Goal: Task Accomplishment & Management: Complete application form

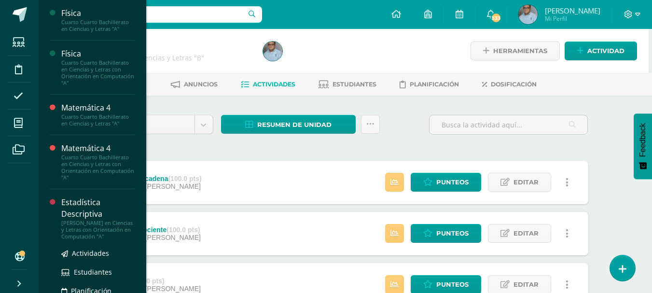
click at [74, 214] on div "Estadística Descriptiva" at bounding box center [97, 208] width 73 height 22
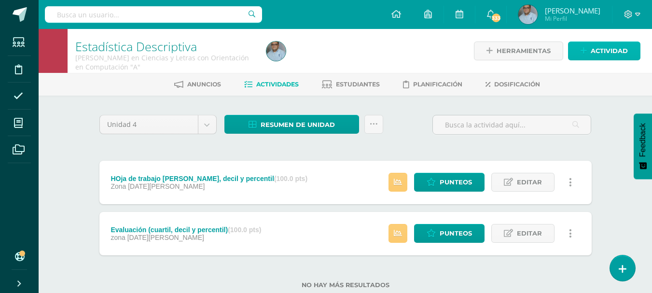
click at [606, 51] on span "Actividad" at bounding box center [608, 51] width 37 height 18
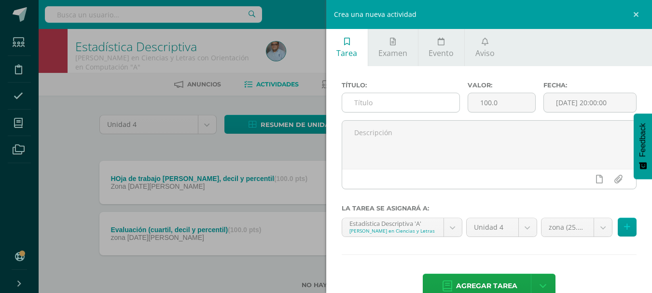
click at [383, 101] on input "text" at bounding box center [400, 102] width 117 height 19
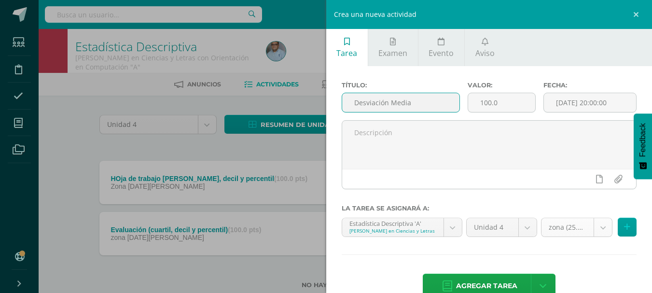
type input "Desviación Media"
click at [589, 221] on body "Estudiantes Disciplina Asistencia Mis cursos Archivos Soporte Centro de ayuda Ú…" at bounding box center [326, 159] width 652 height 319
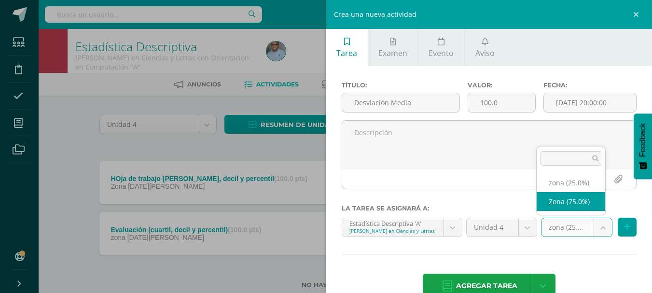
select select "126490"
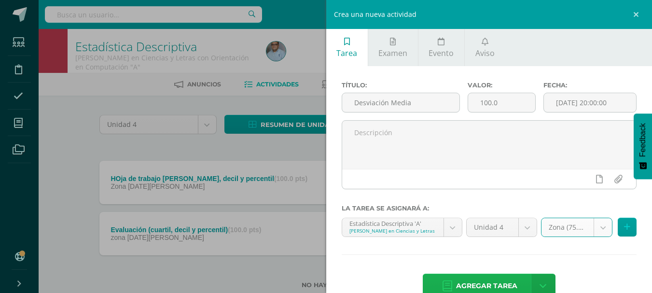
click at [497, 281] on span "Agregar tarea" at bounding box center [486, 286] width 61 height 24
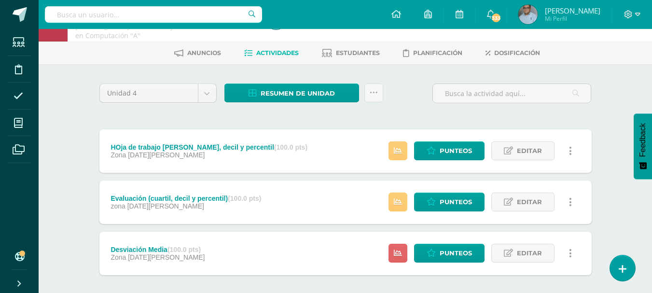
scroll to position [48, 0]
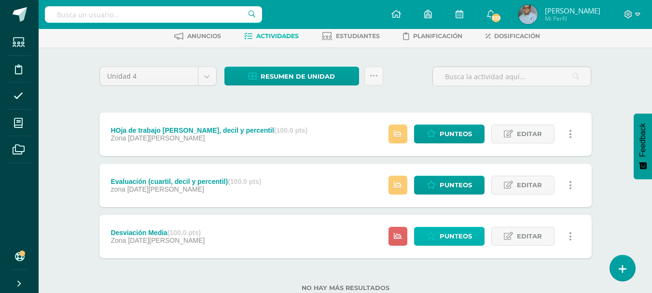
click at [448, 241] on span "Punteos" at bounding box center [455, 236] width 32 height 18
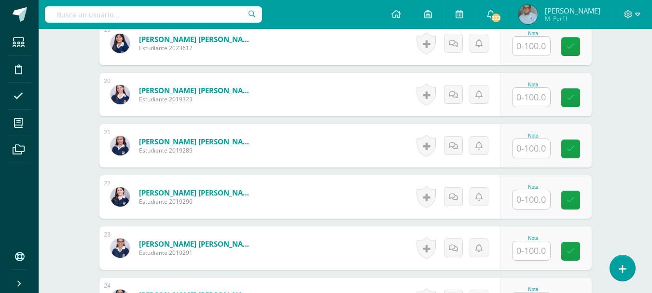
scroll to position [1261, 0]
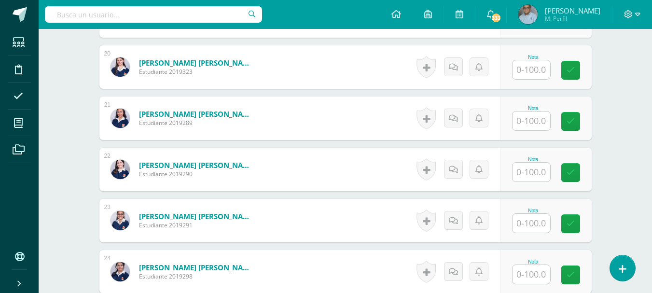
click at [538, 178] on input "text" at bounding box center [531, 172] width 38 height 19
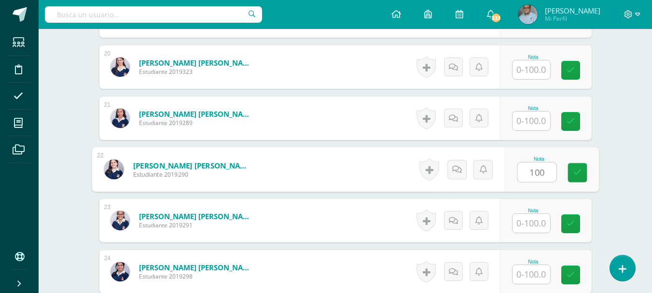
type input "100"
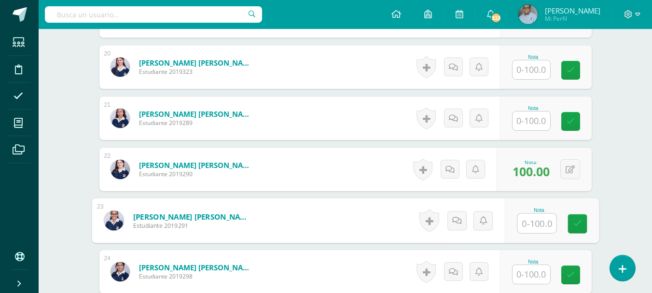
scroll to position [1310, 0]
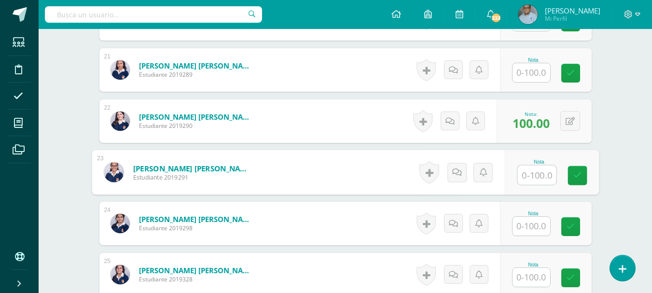
click at [535, 277] on input "text" at bounding box center [531, 277] width 38 height 19
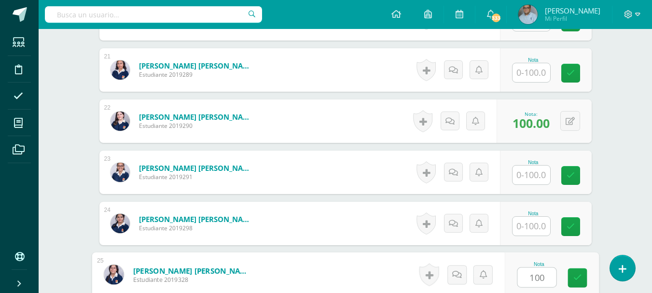
type input "100"
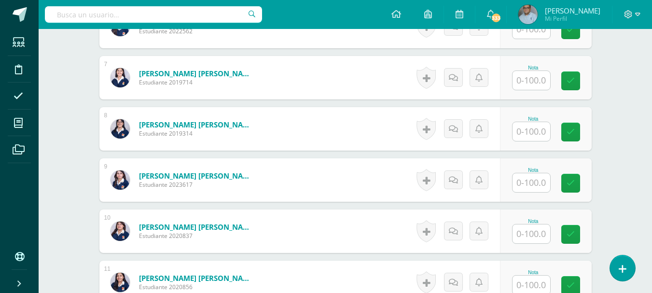
scroll to position [538, 0]
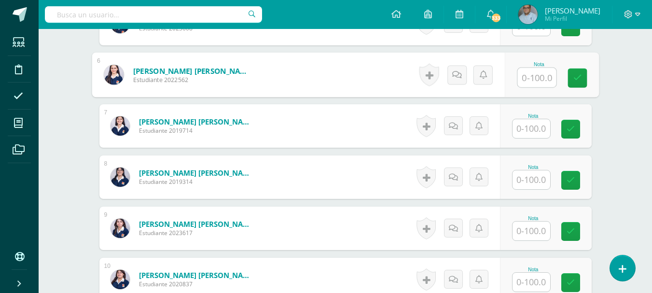
click at [537, 78] on input "text" at bounding box center [536, 77] width 39 height 19
type input "100"
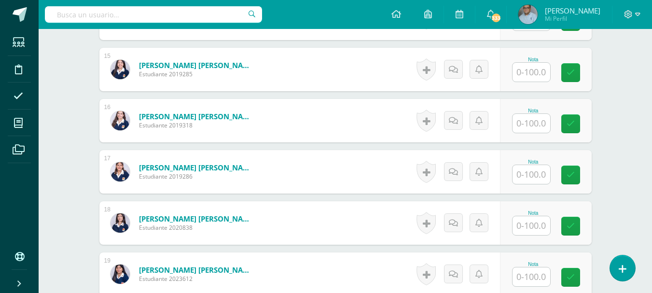
scroll to position [1020, 0]
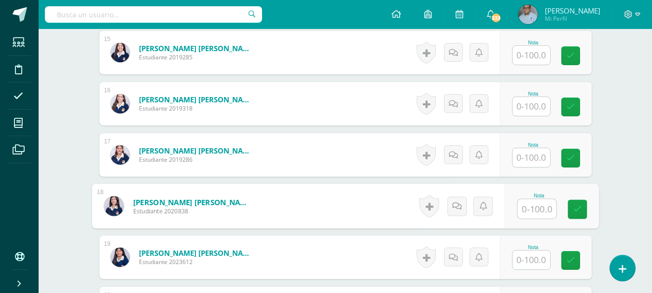
click at [540, 210] on input "text" at bounding box center [536, 208] width 39 height 19
type input "68"
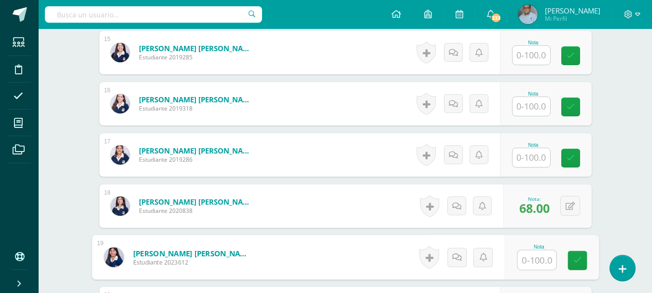
click at [538, 158] on input "text" at bounding box center [531, 157] width 38 height 19
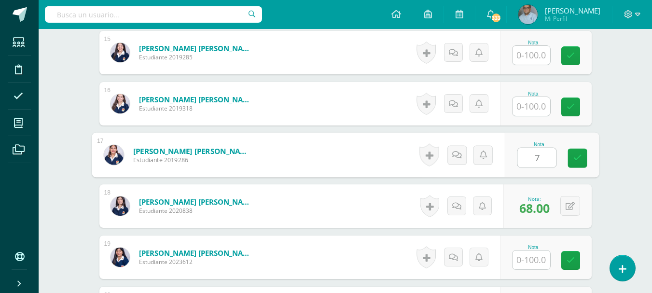
type input "70"
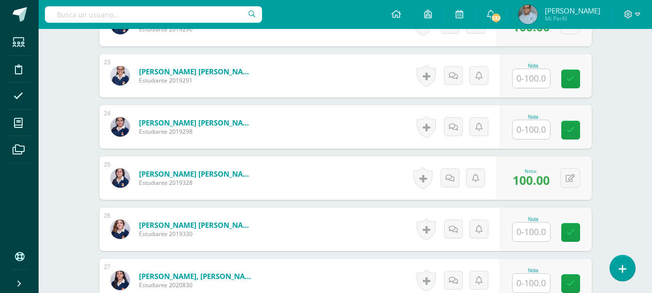
scroll to position [1454, 0]
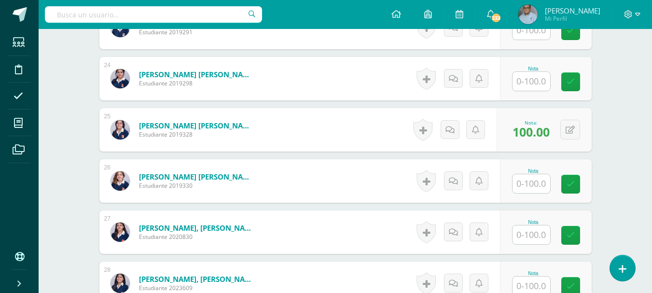
click at [531, 237] on input "text" at bounding box center [531, 234] width 38 height 19
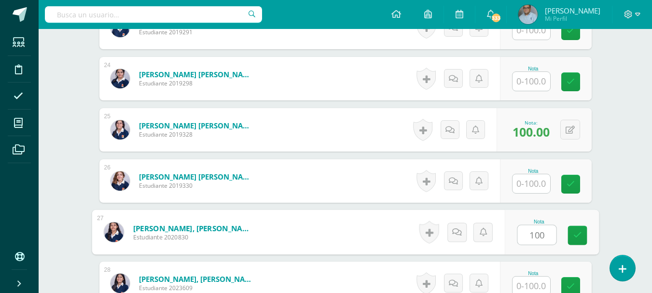
type input "100"
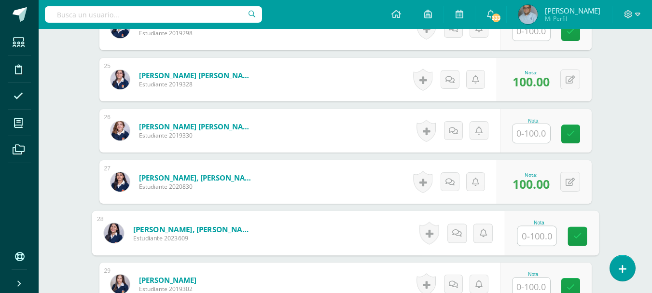
scroll to position [1505, 0]
click at [532, 130] on input "text" at bounding box center [531, 132] width 38 height 19
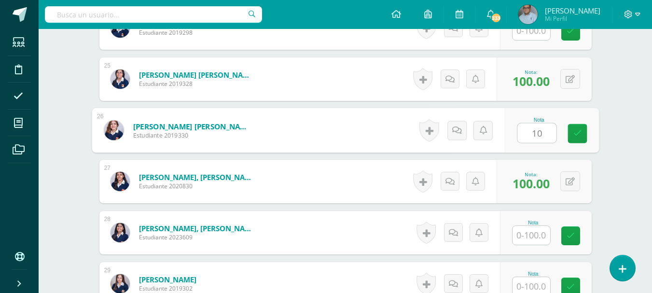
type input "100"
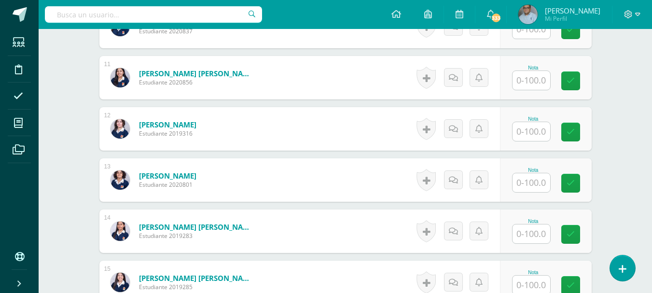
scroll to position [781, 0]
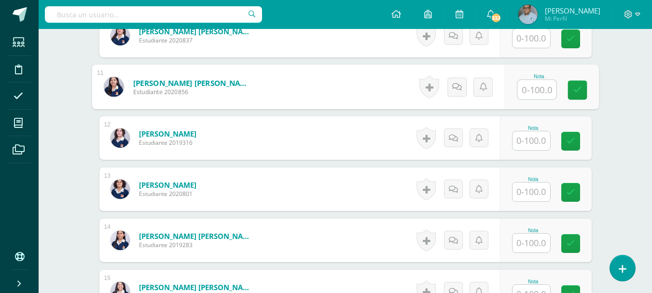
click at [539, 91] on input "text" at bounding box center [536, 89] width 39 height 19
type input "68"
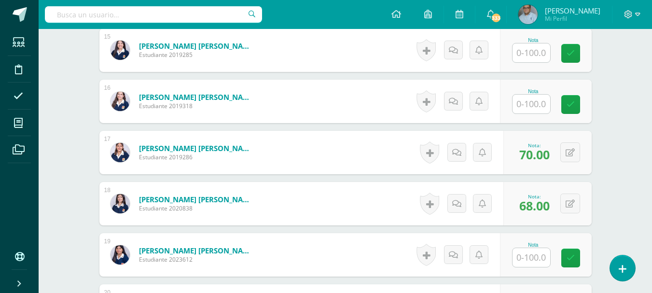
scroll to position [1119, 0]
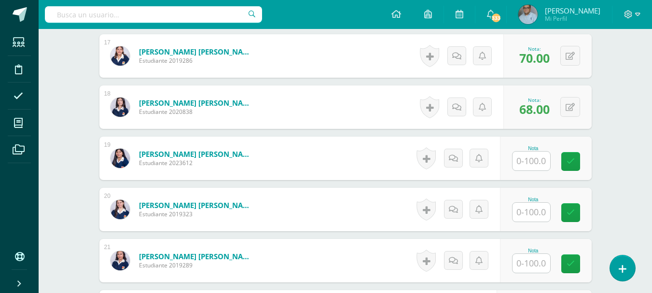
click at [533, 160] on input "text" at bounding box center [531, 160] width 38 height 19
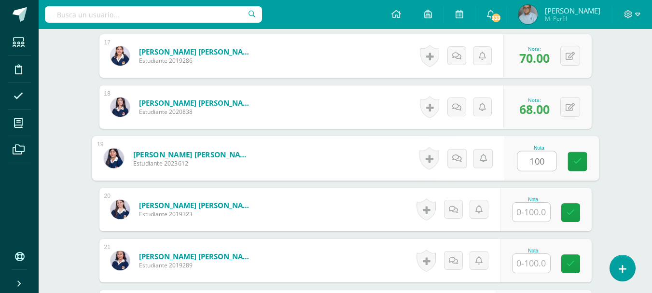
type input "100"
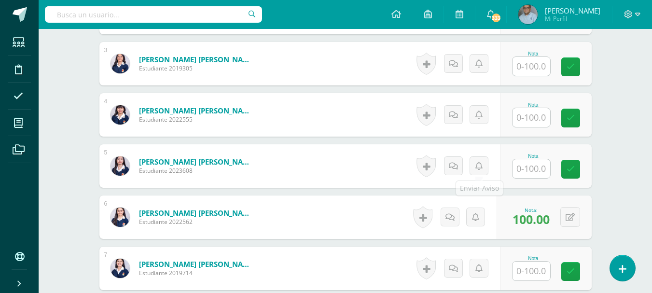
scroll to position [347, 0]
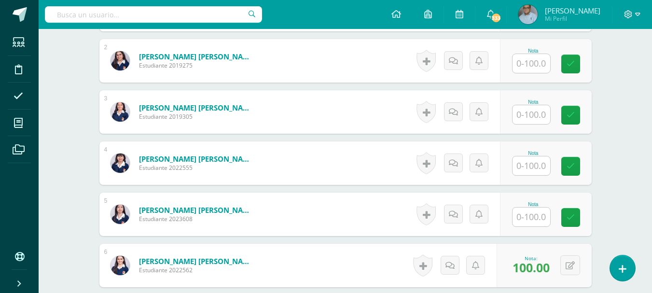
click at [531, 67] on input "text" at bounding box center [531, 63] width 38 height 19
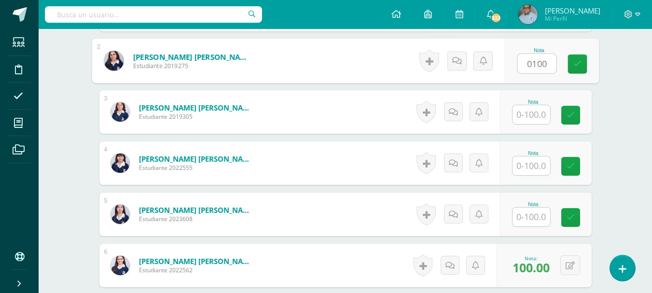
type input "0100"
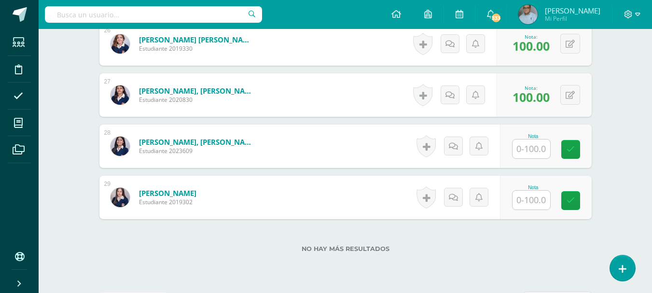
scroll to position [1628, 0]
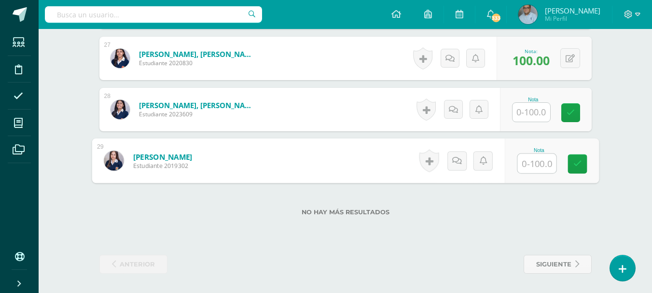
click at [532, 162] on input "text" at bounding box center [536, 163] width 39 height 19
type input "68"
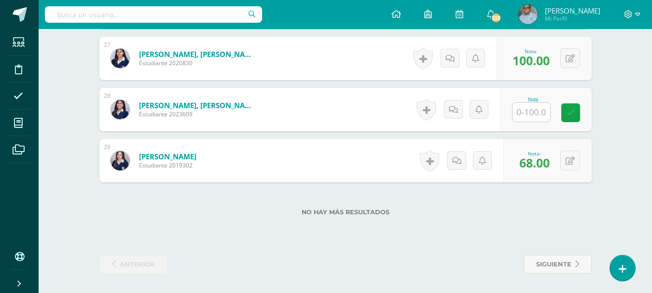
click at [577, 149] on div "0 Logros Logros obtenidos Aún no hay logros agregados Nota: 68.00" at bounding box center [547, 160] width 88 height 43
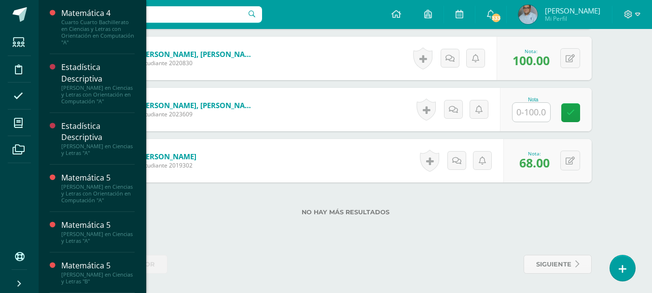
scroll to position [149, 0]
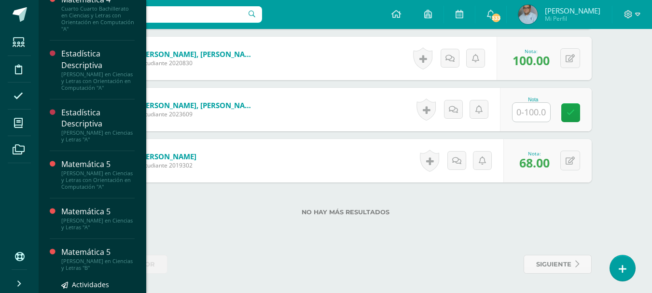
click at [122, 258] on div "Matemática 5" at bounding box center [97, 251] width 73 height 11
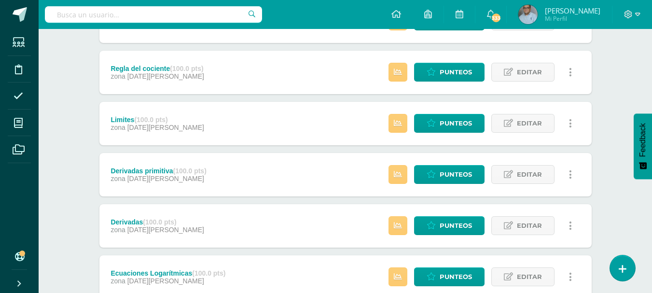
scroll to position [145, 0]
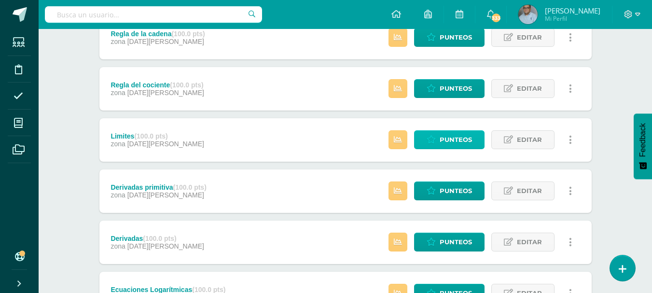
click at [448, 144] on span "Punteos" at bounding box center [455, 140] width 32 height 18
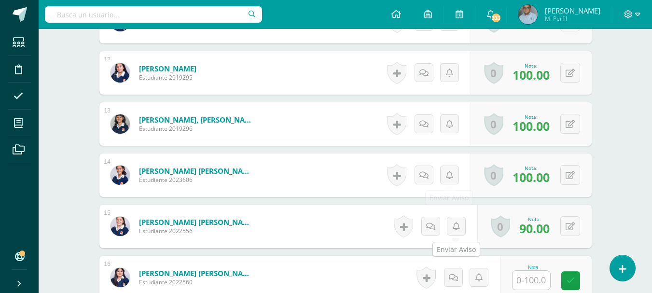
scroll to position [991, 0]
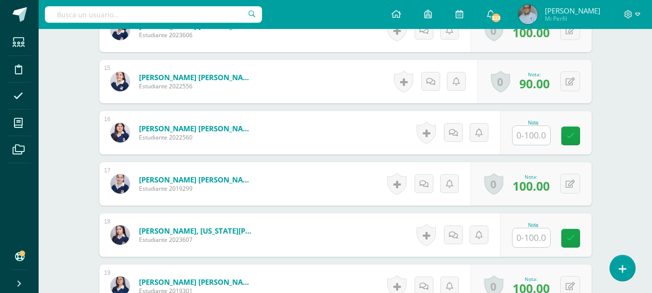
click at [541, 239] on input "text" at bounding box center [531, 237] width 38 height 19
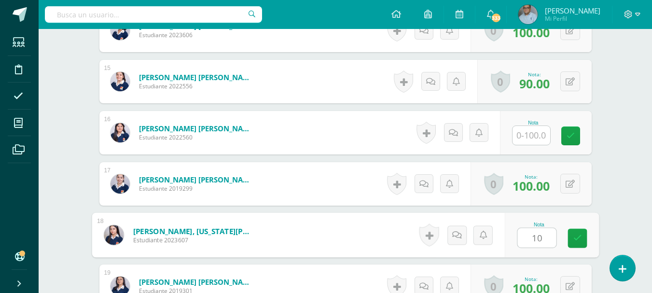
type input "100"
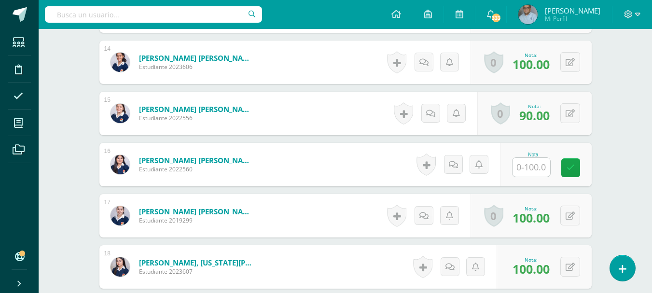
scroll to position [944, 0]
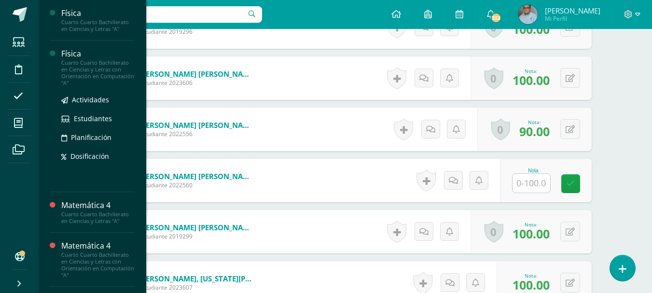
click at [62, 61] on div "Cuarto Cuarto Bachillerato en Ciencias y Letras con Orientación en Computación …" at bounding box center [97, 72] width 73 height 27
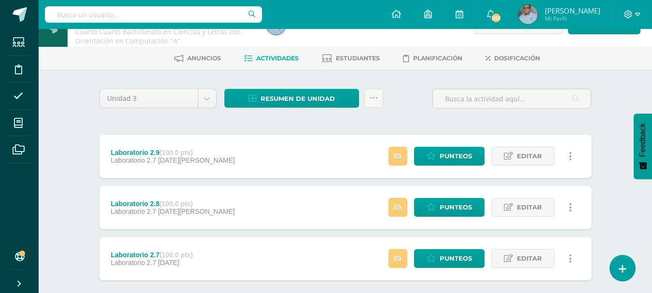
scroll to position [48, 0]
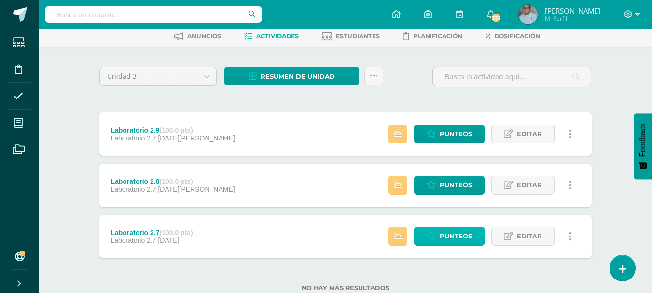
click at [469, 238] on span "Punteos" at bounding box center [455, 236] width 32 height 18
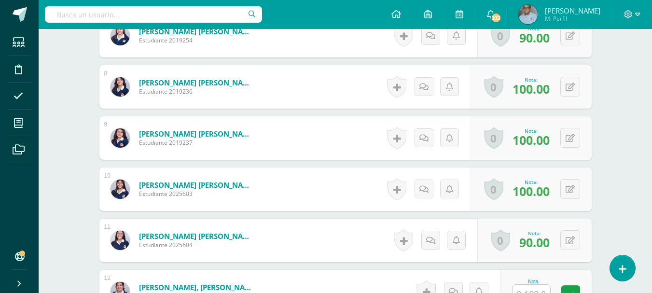
scroll to position [645, 0]
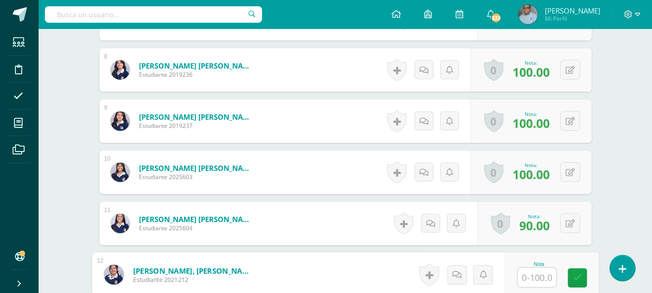
click at [534, 279] on input "text" at bounding box center [536, 277] width 39 height 19
type input "100"
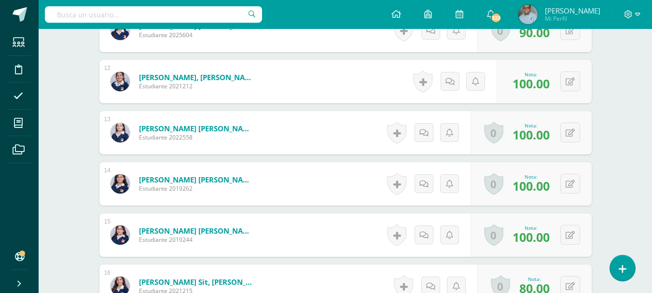
scroll to position [934, 0]
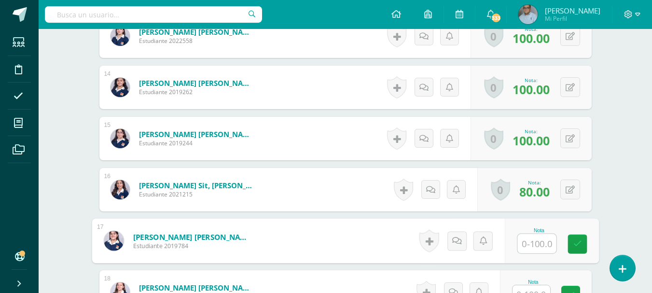
click at [538, 245] on input "text" at bounding box center [536, 243] width 39 height 19
type input "100"
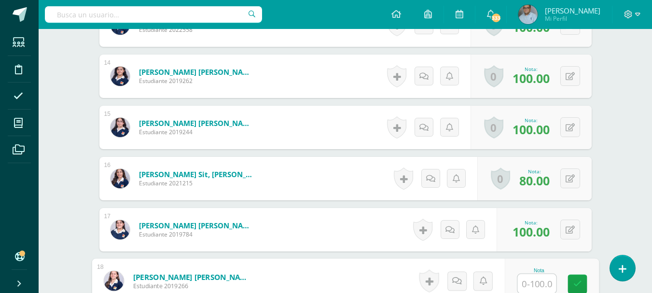
scroll to position [994, 0]
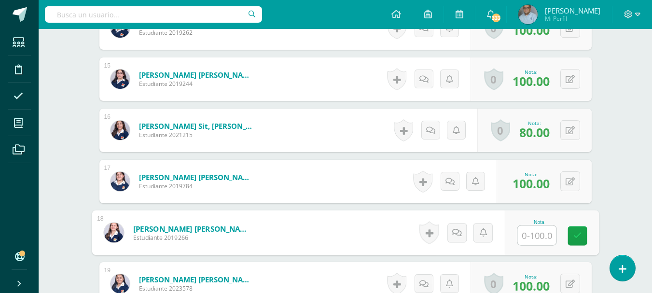
click at [540, 235] on input "text" at bounding box center [536, 235] width 39 height 19
type input "100"
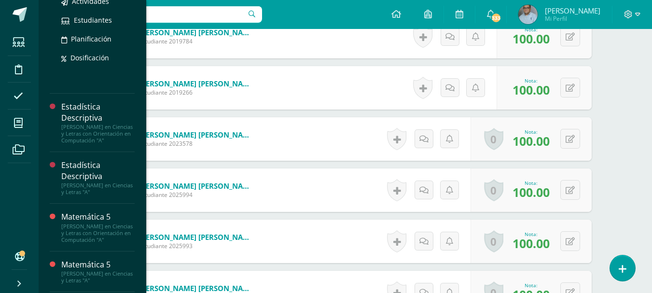
scroll to position [241, 0]
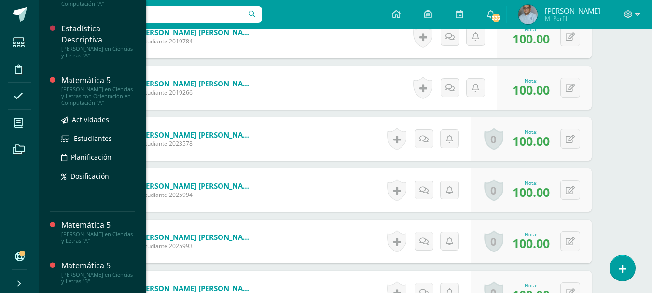
click at [87, 94] on div "[PERSON_NAME] en Ciencias y Letras con Orientación en Computación "A"" at bounding box center [97, 96] width 73 height 20
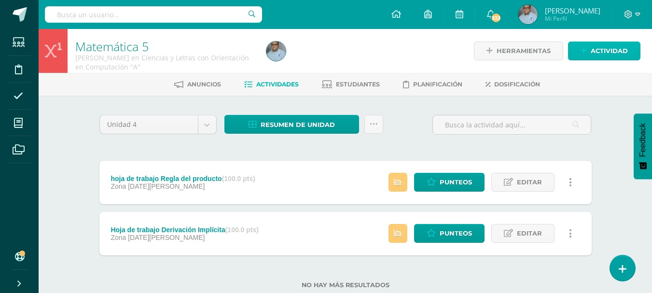
click at [595, 48] on span "Actividad" at bounding box center [608, 51] width 37 height 18
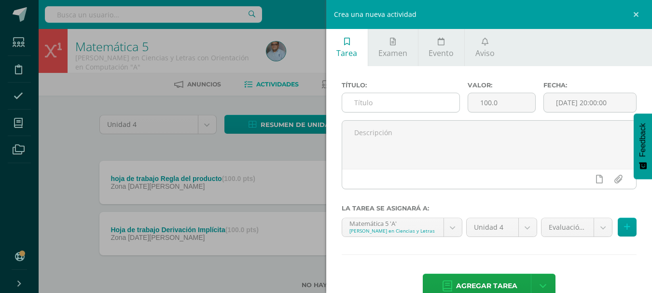
click at [422, 100] on input "text" at bounding box center [400, 102] width 117 height 19
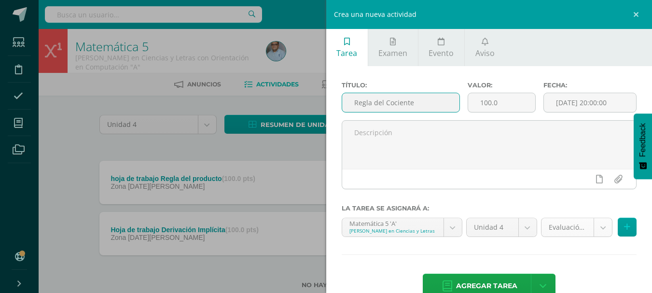
type input "Regla del Cociente"
click at [592, 232] on body "Estudiantes Disciplina Asistencia Mis cursos Archivos Soporte Centro de ayuda Ú…" at bounding box center [326, 159] width 652 height 319
select select "126484"
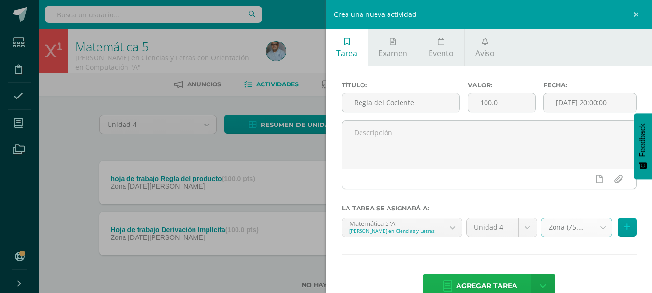
click at [482, 281] on span "Agregar tarea" at bounding box center [486, 286] width 61 height 24
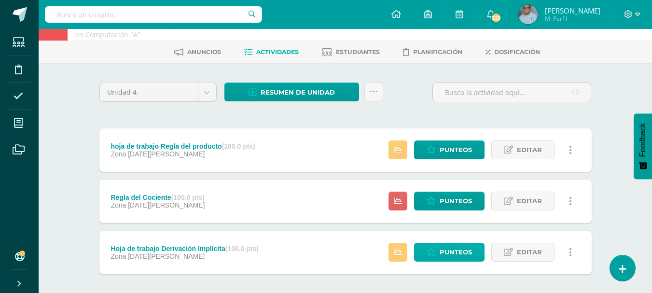
scroll to position [48, 0]
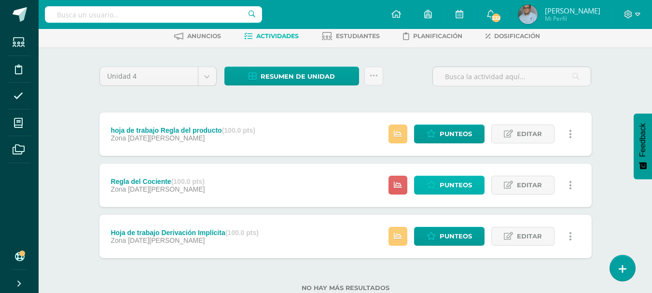
click at [468, 185] on span "Punteos" at bounding box center [455, 185] width 32 height 18
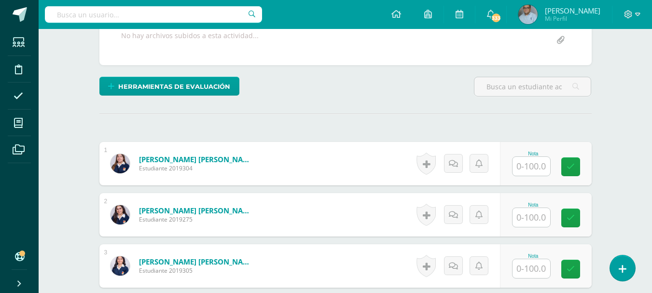
scroll to position [194, 0]
click at [527, 261] on input "text" at bounding box center [531, 268] width 38 height 19
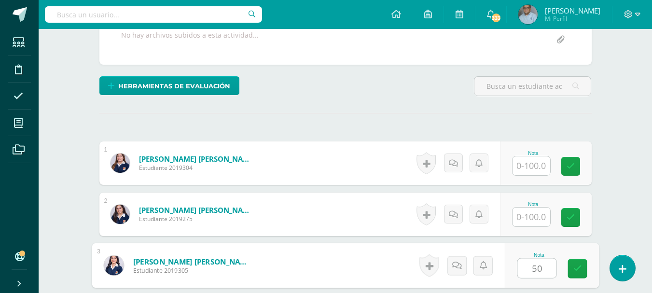
type input "50"
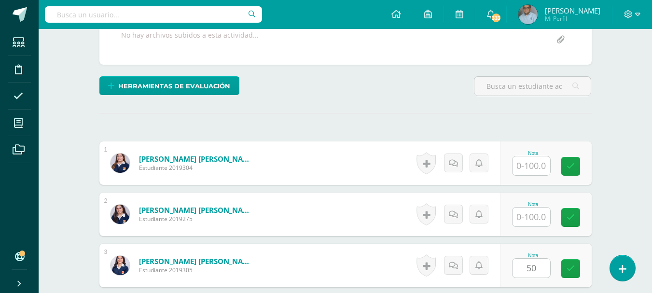
scroll to position [367, 0]
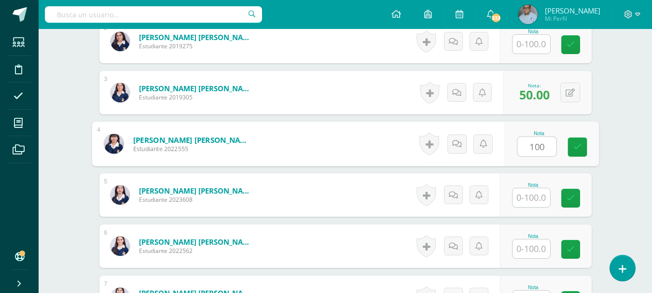
type input "100"
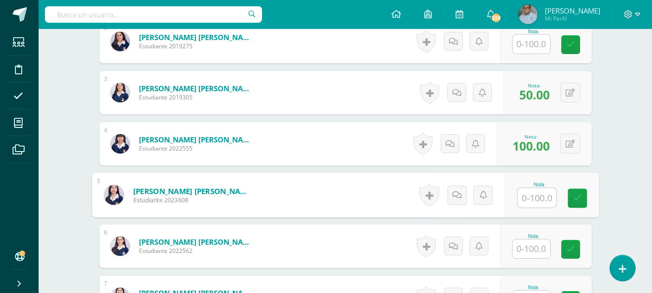
click at [525, 243] on input "text" at bounding box center [531, 248] width 38 height 19
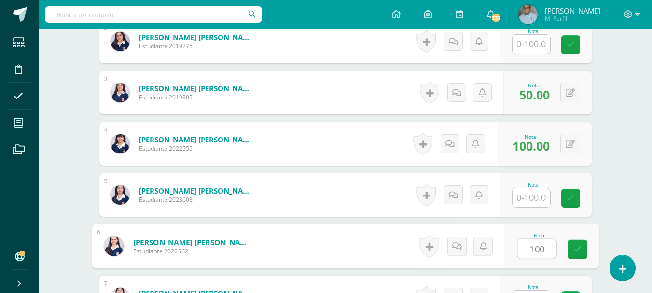
type input "100"
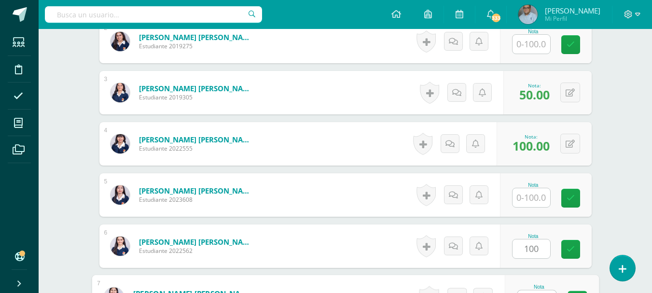
scroll to position [383, 0]
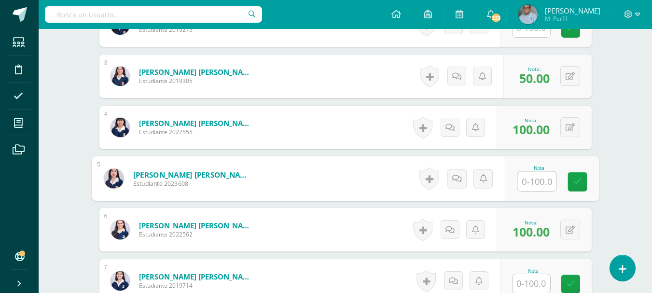
click at [525, 176] on input "text" at bounding box center [536, 181] width 39 height 19
type input "75"
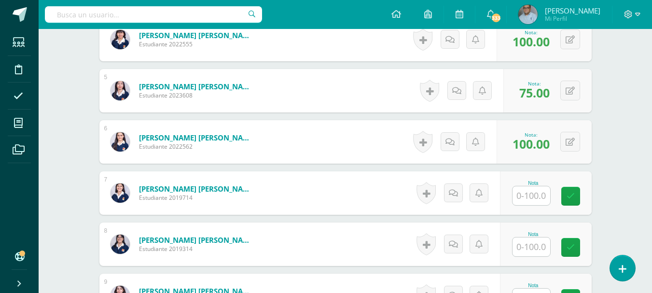
scroll to position [479, 0]
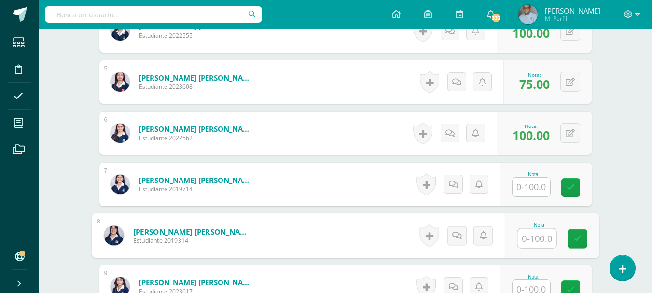
click at [540, 241] on input "text" at bounding box center [536, 238] width 39 height 19
type input "100"
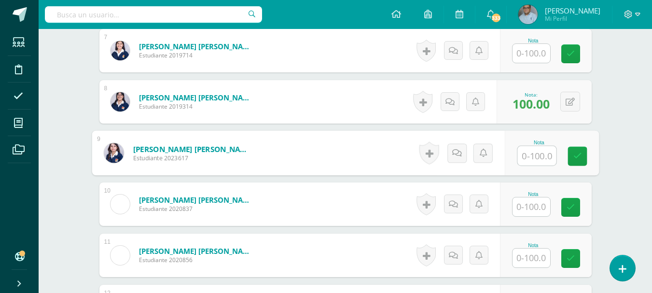
scroll to position [630, 0]
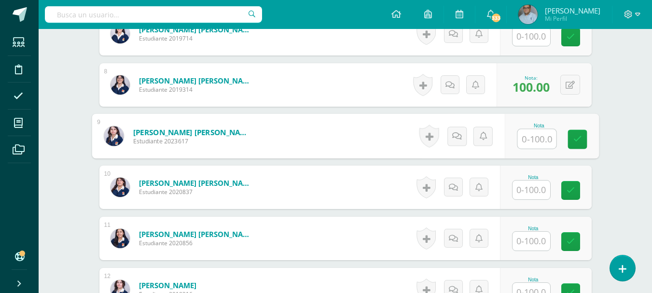
click at [534, 240] on input "text" at bounding box center [531, 241] width 38 height 19
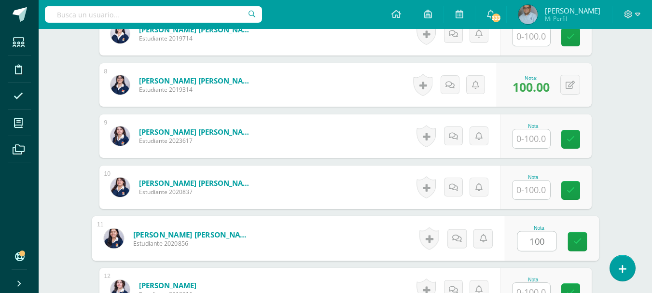
type input "100"
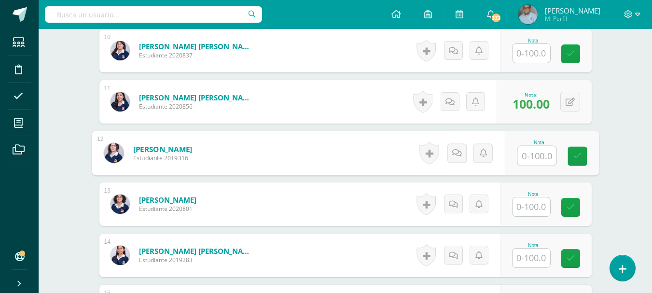
scroll to position [783, 0]
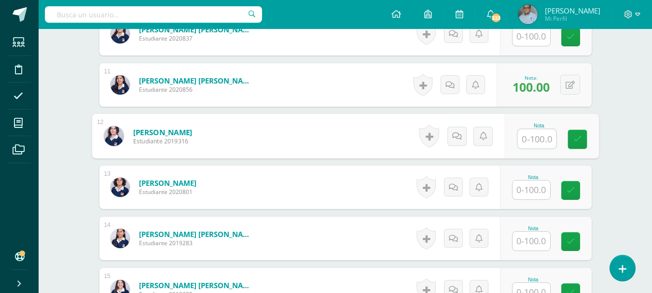
click at [534, 240] on input "text" at bounding box center [531, 241] width 38 height 19
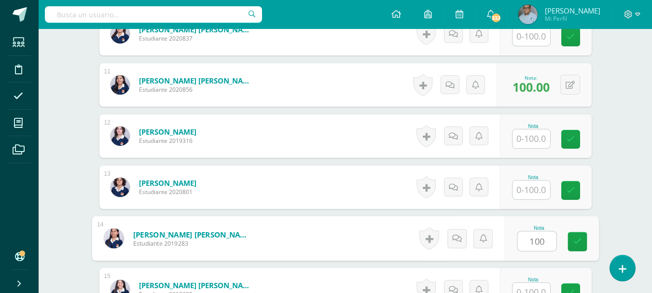
type input "100"
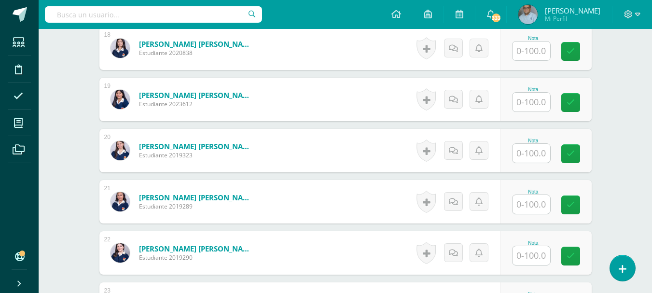
scroll to position [1226, 0]
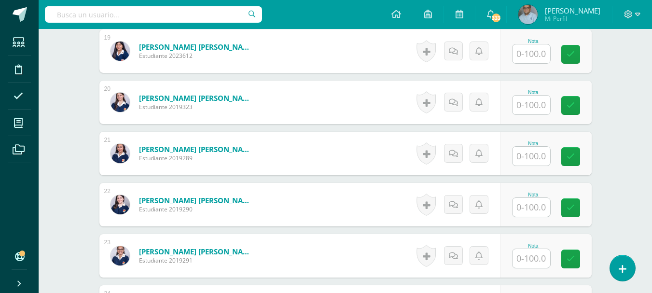
click at [537, 260] on input "text" at bounding box center [531, 258] width 38 height 19
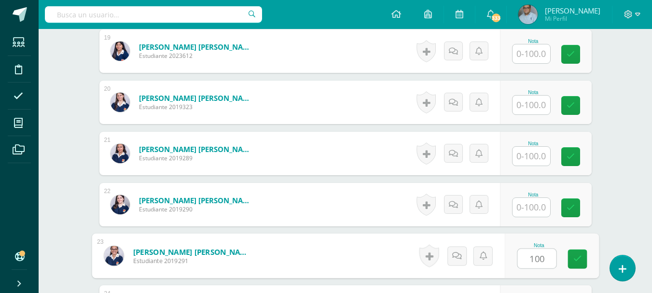
type input "100"
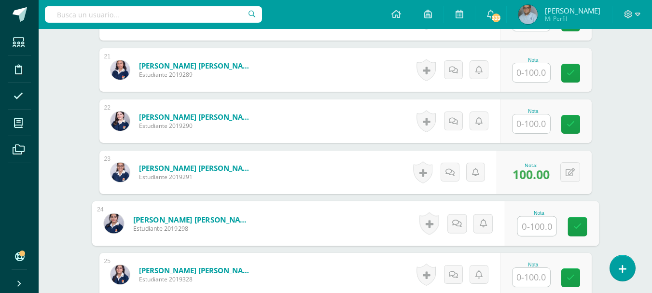
scroll to position [1293, 0]
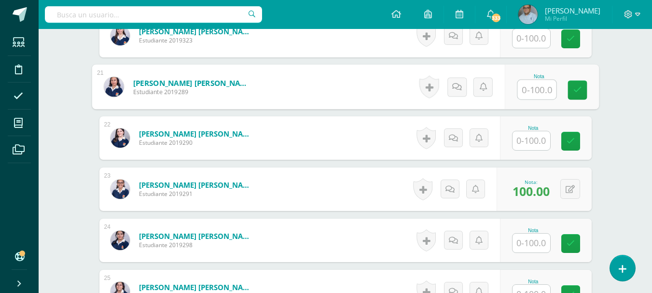
click at [538, 89] on input "text" at bounding box center [536, 89] width 39 height 19
type input "100"
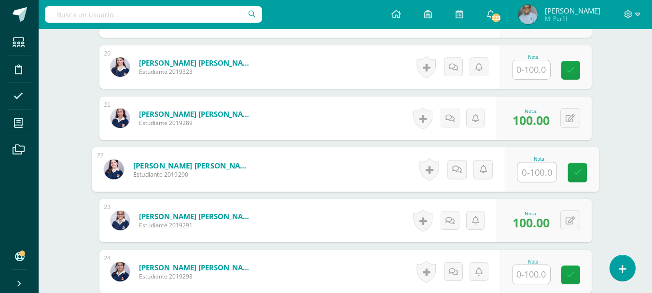
scroll to position [1245, 0]
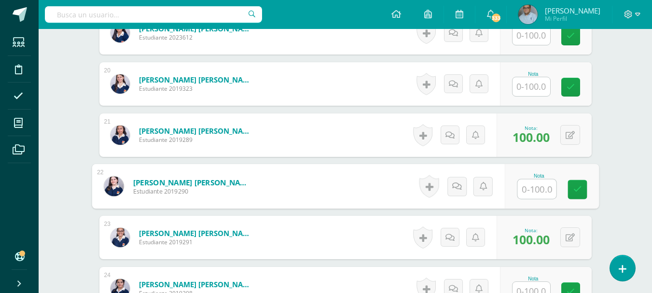
click at [531, 94] on input "text" at bounding box center [531, 86] width 38 height 19
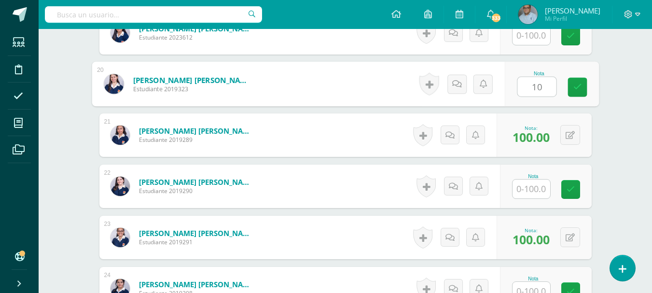
type input "100"
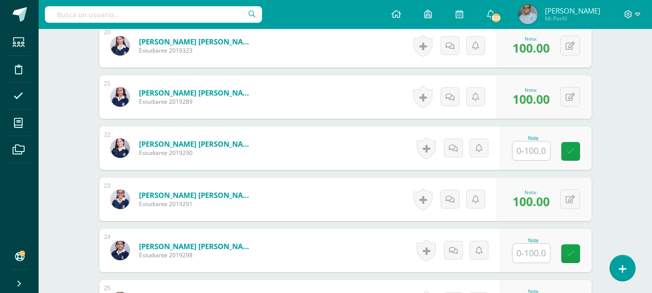
scroll to position [1293, 0]
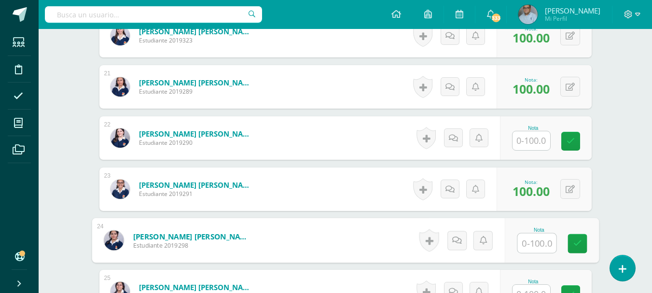
click at [532, 242] on input "text" at bounding box center [536, 242] width 39 height 19
type input "100"
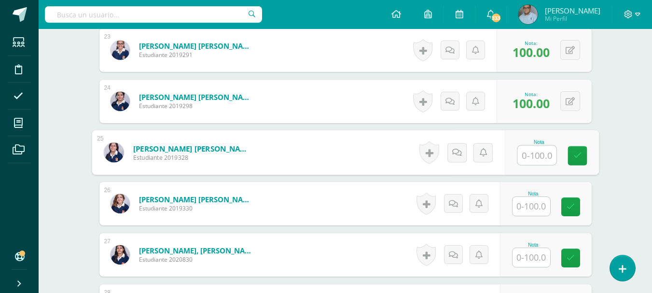
scroll to position [1448, 0]
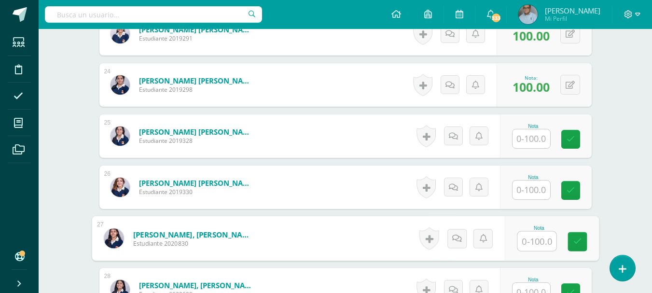
click at [532, 242] on input "text" at bounding box center [536, 241] width 39 height 19
type input "100"
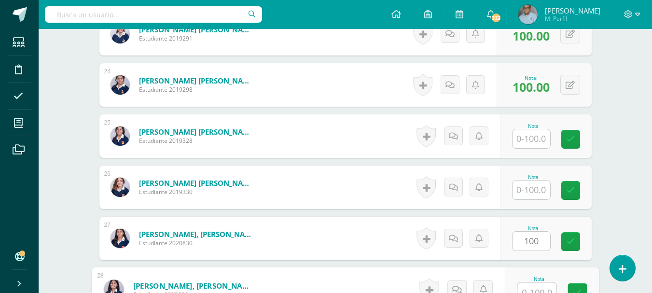
scroll to position [1457, 0]
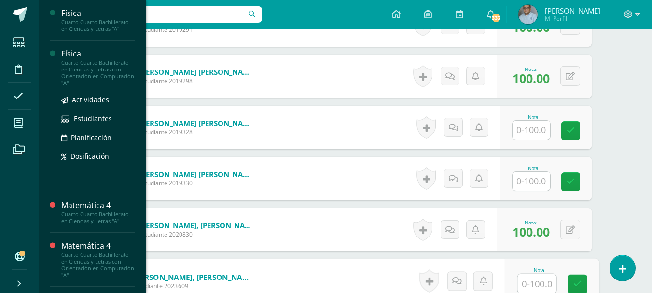
click at [101, 63] on div "Cuarto Cuarto Bachillerato en Ciencias y Letras con Orientación en Computación …" at bounding box center [97, 72] width 73 height 27
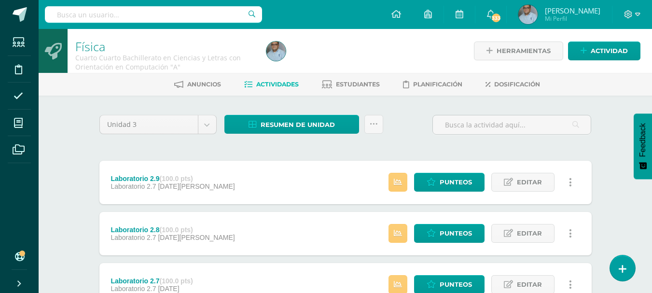
scroll to position [48, 0]
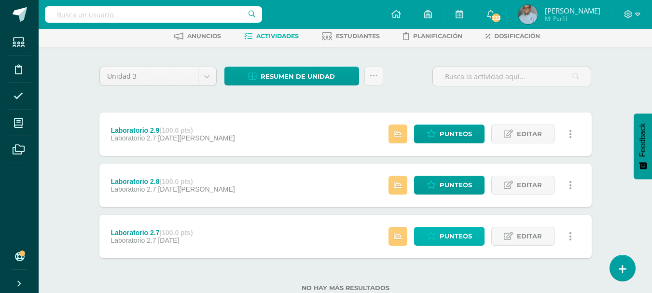
click at [448, 230] on span "Punteos" at bounding box center [455, 236] width 32 height 18
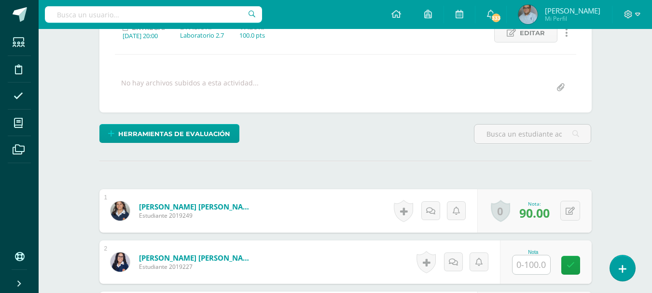
scroll to position [147, 0]
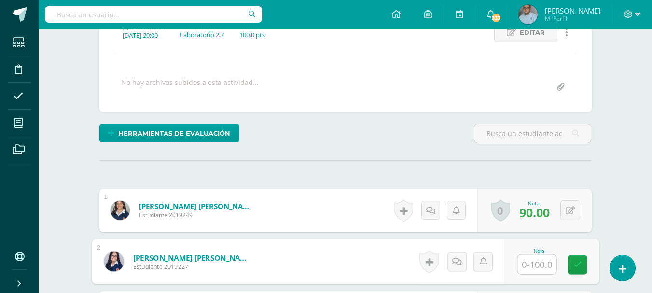
click at [536, 265] on input "text" at bounding box center [536, 264] width 39 height 19
type input "100"
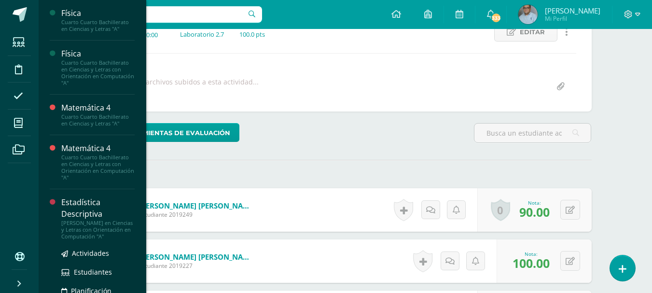
click at [78, 210] on div "Estadística Descriptiva" at bounding box center [97, 208] width 73 height 22
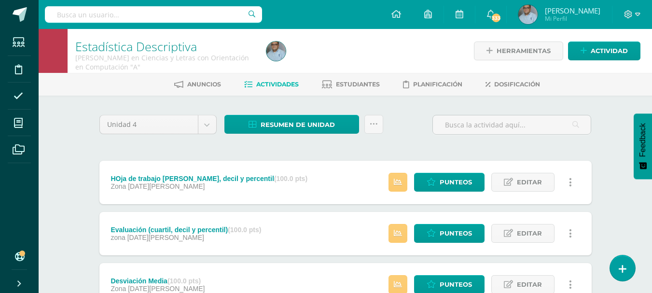
scroll to position [48, 0]
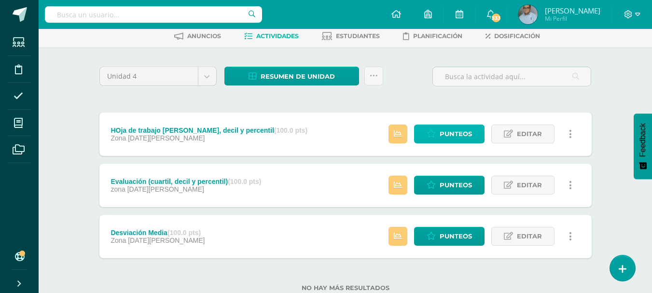
click at [458, 130] on span "Punteos" at bounding box center [455, 134] width 32 height 18
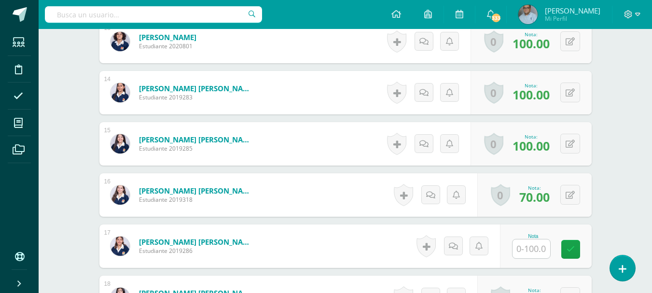
scroll to position [943, 0]
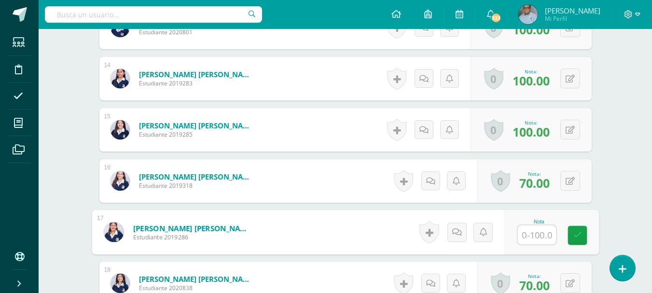
click at [537, 233] on input "text" at bounding box center [536, 234] width 39 height 19
type input "100"
